Goal: Information Seeking & Learning: Learn about a topic

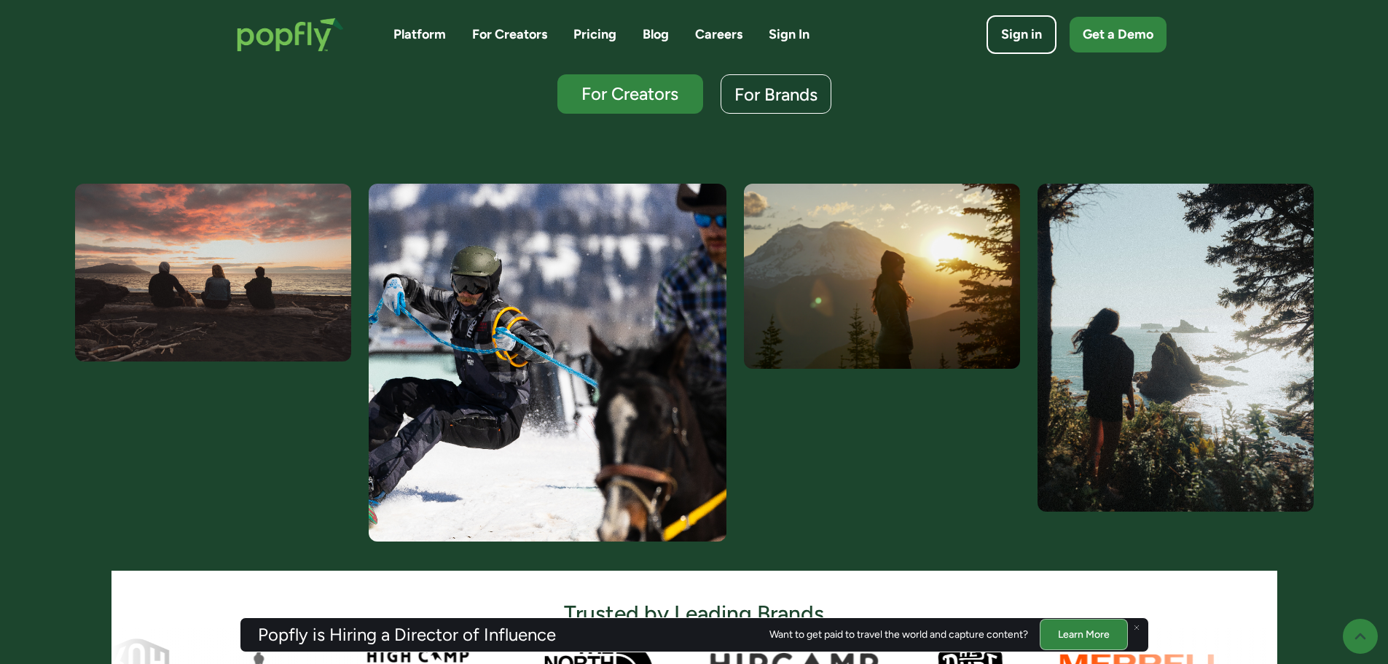
scroll to position [437, 0]
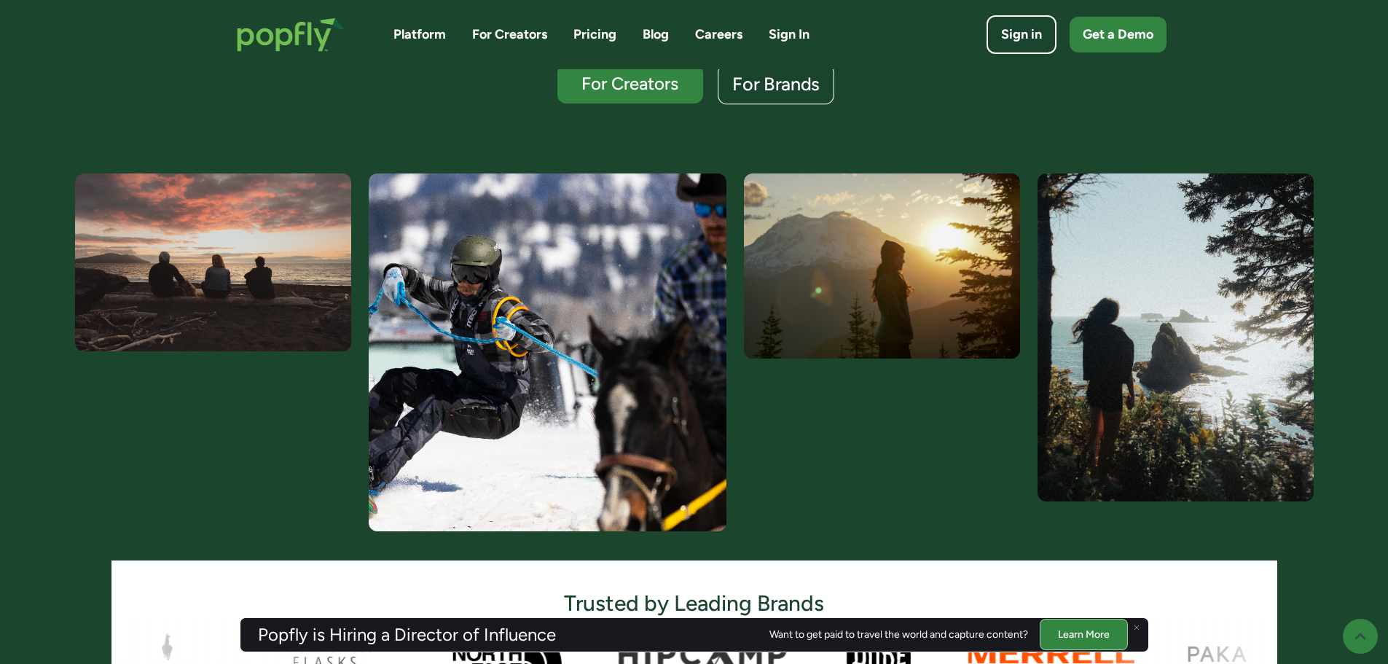
click at [763, 90] on div "For Brands" at bounding box center [775, 84] width 87 height 19
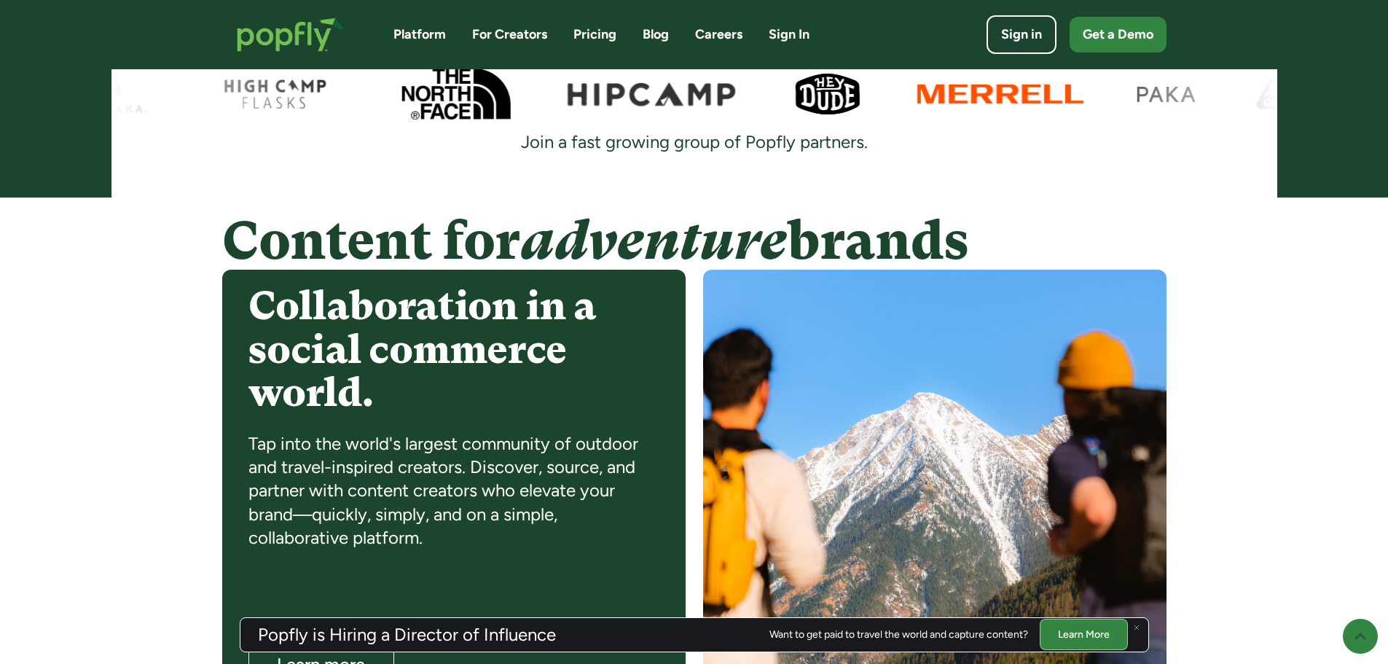
scroll to position [997, 0]
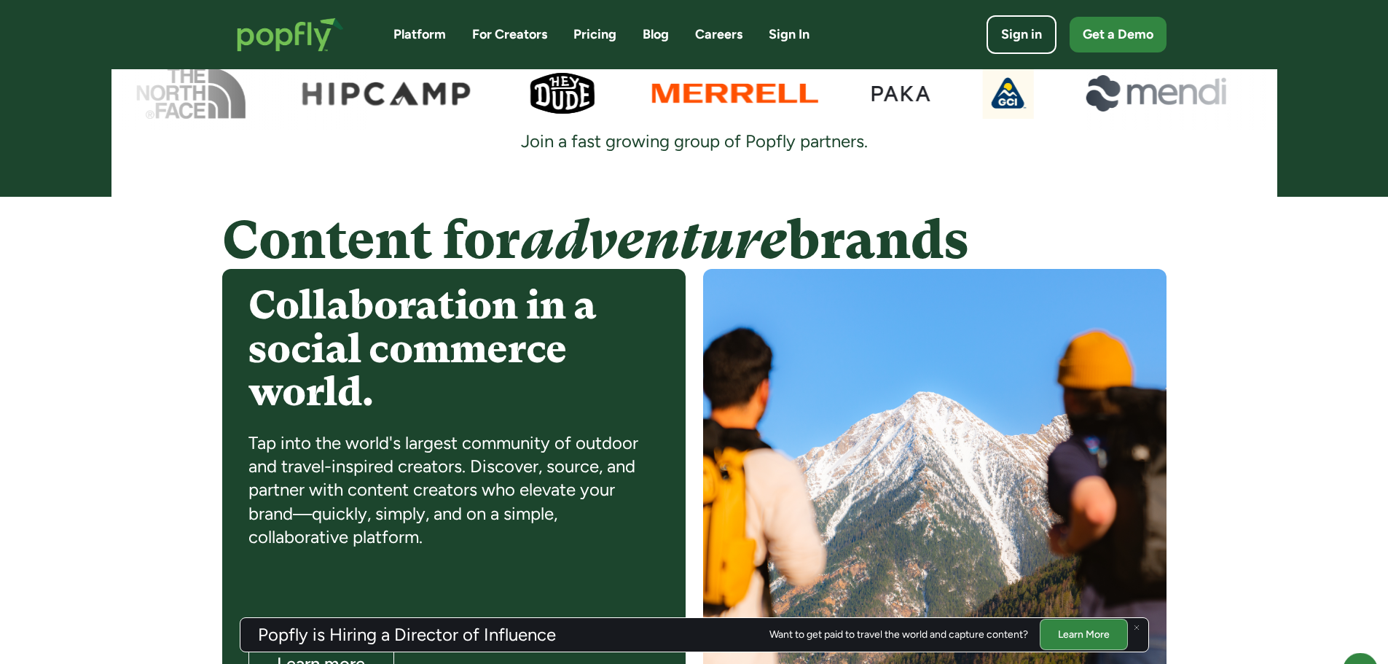
scroll to position [437, 0]
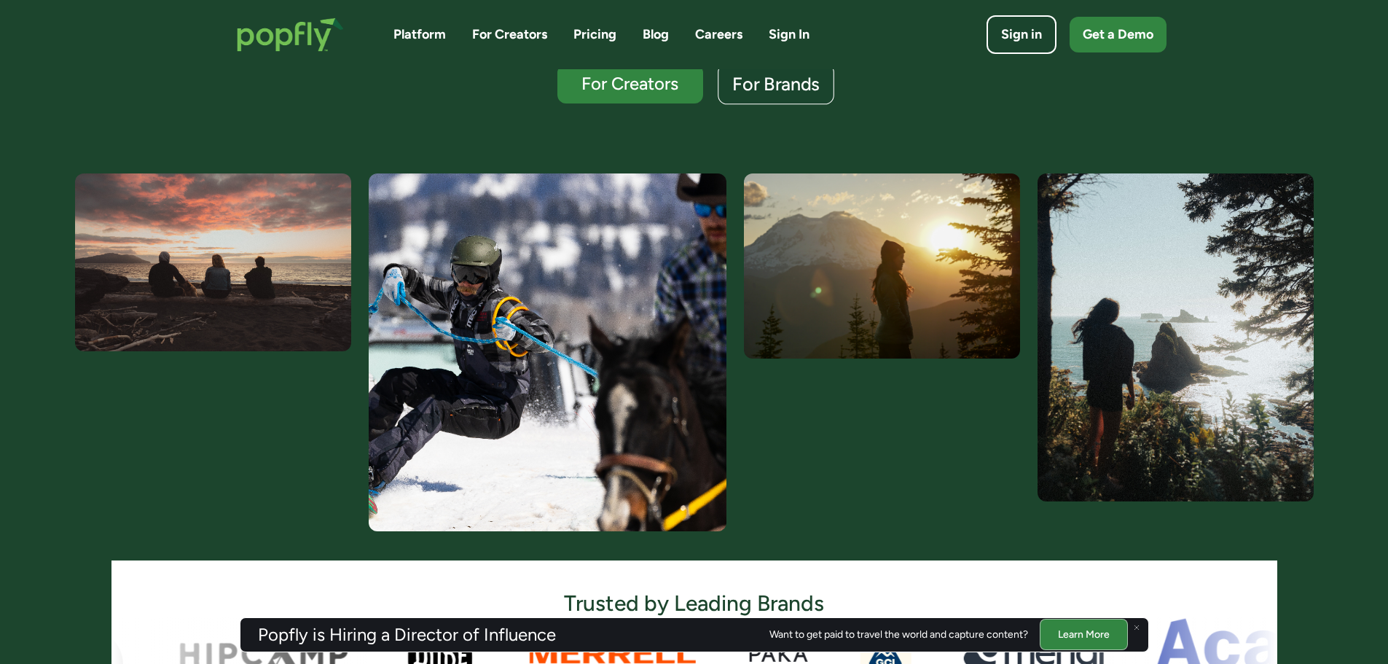
click at [756, 94] on div "For Brands" at bounding box center [775, 84] width 87 height 19
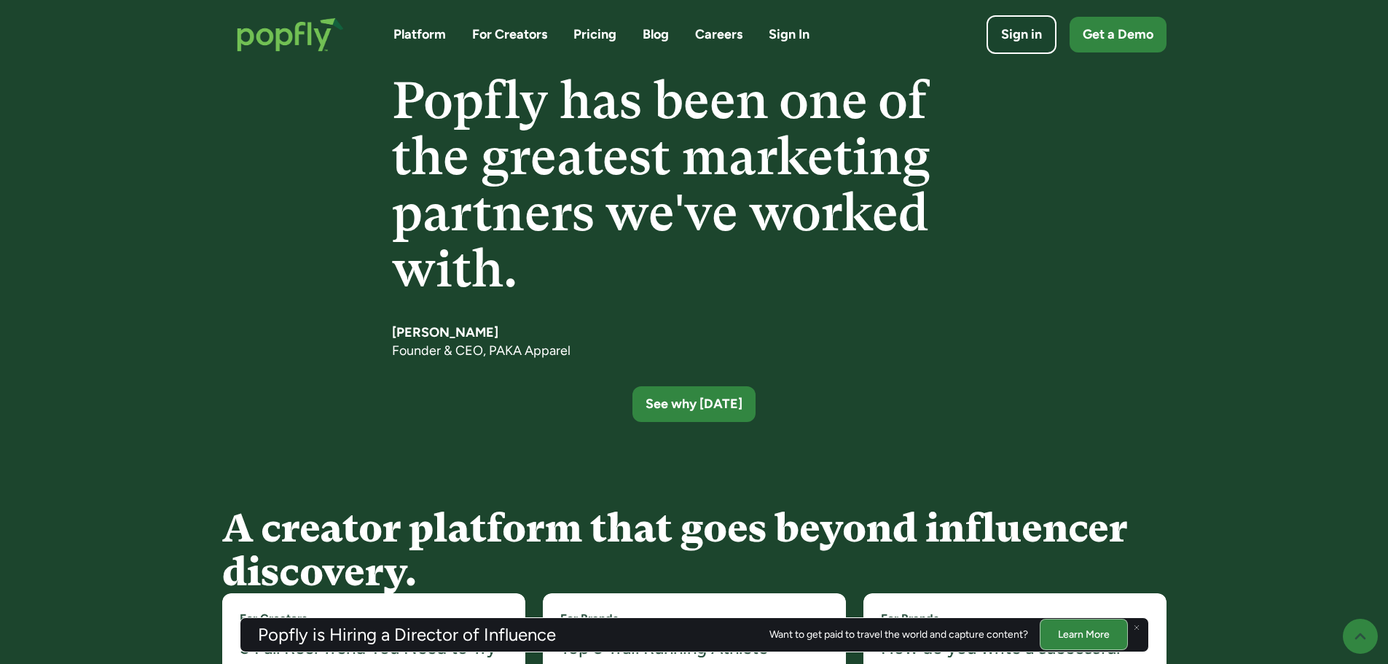
scroll to position [2381, 0]
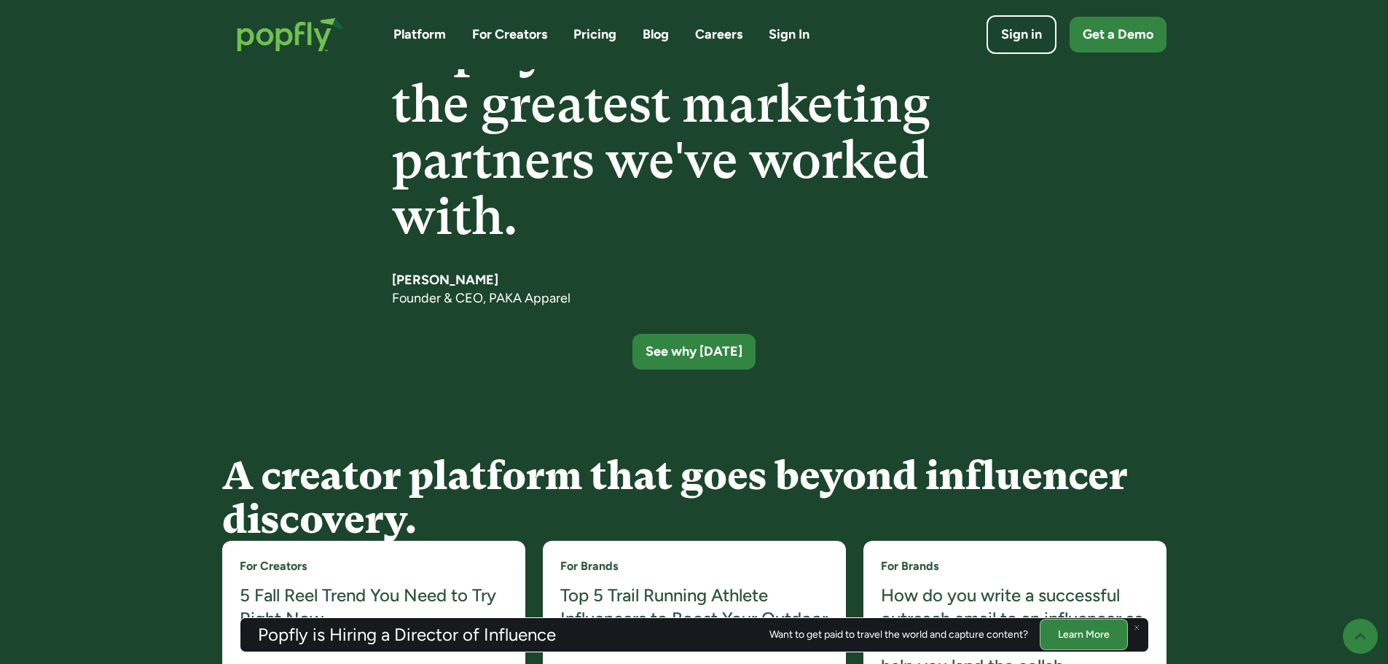
click at [1136, 626] on img at bounding box center [1136, 627] width 6 height 6
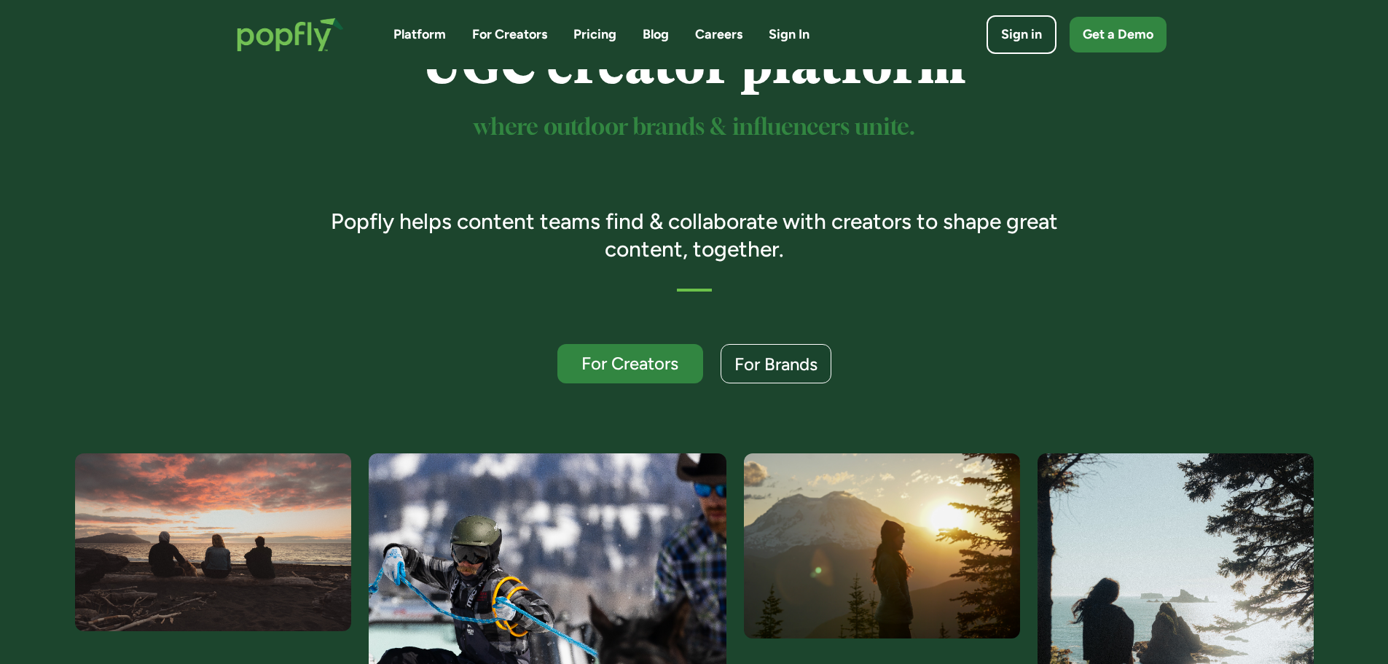
scroll to position [0, 0]
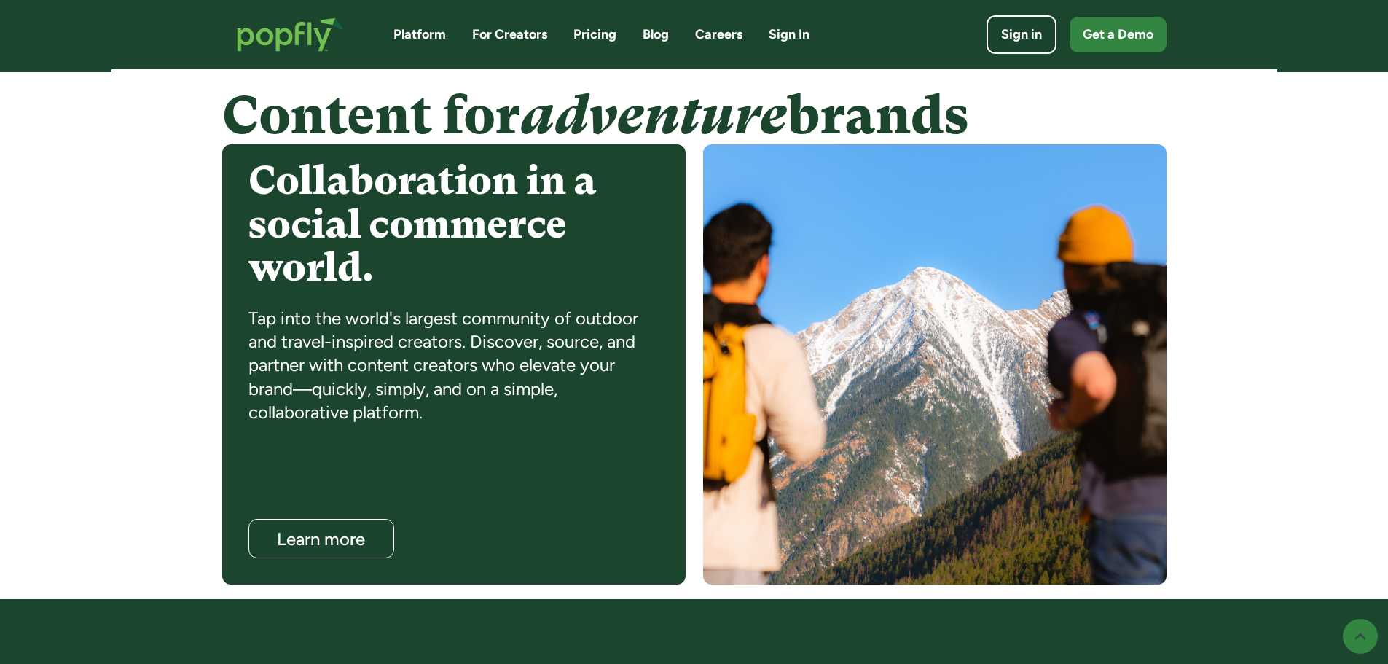
scroll to position [1165, 0]
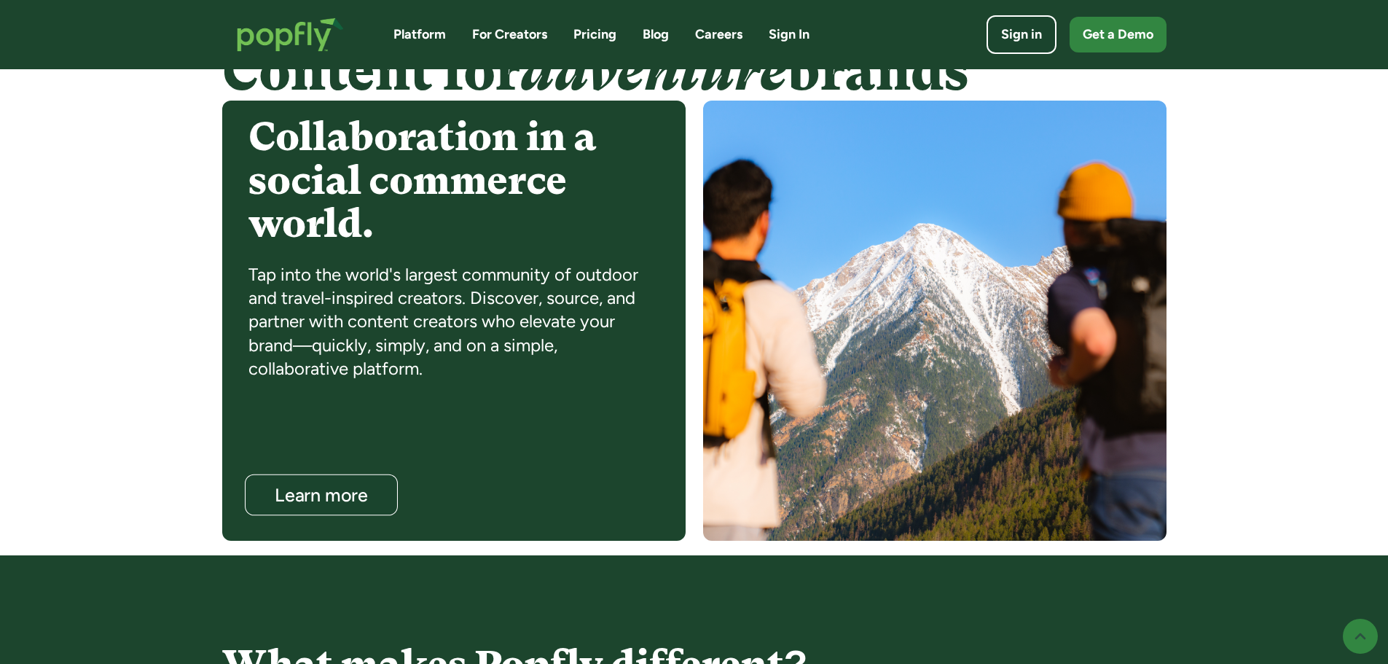
click at [296, 493] on div "Learn more" at bounding box center [321, 495] width 124 height 19
